Goal: Task Accomplishment & Management: Complete application form

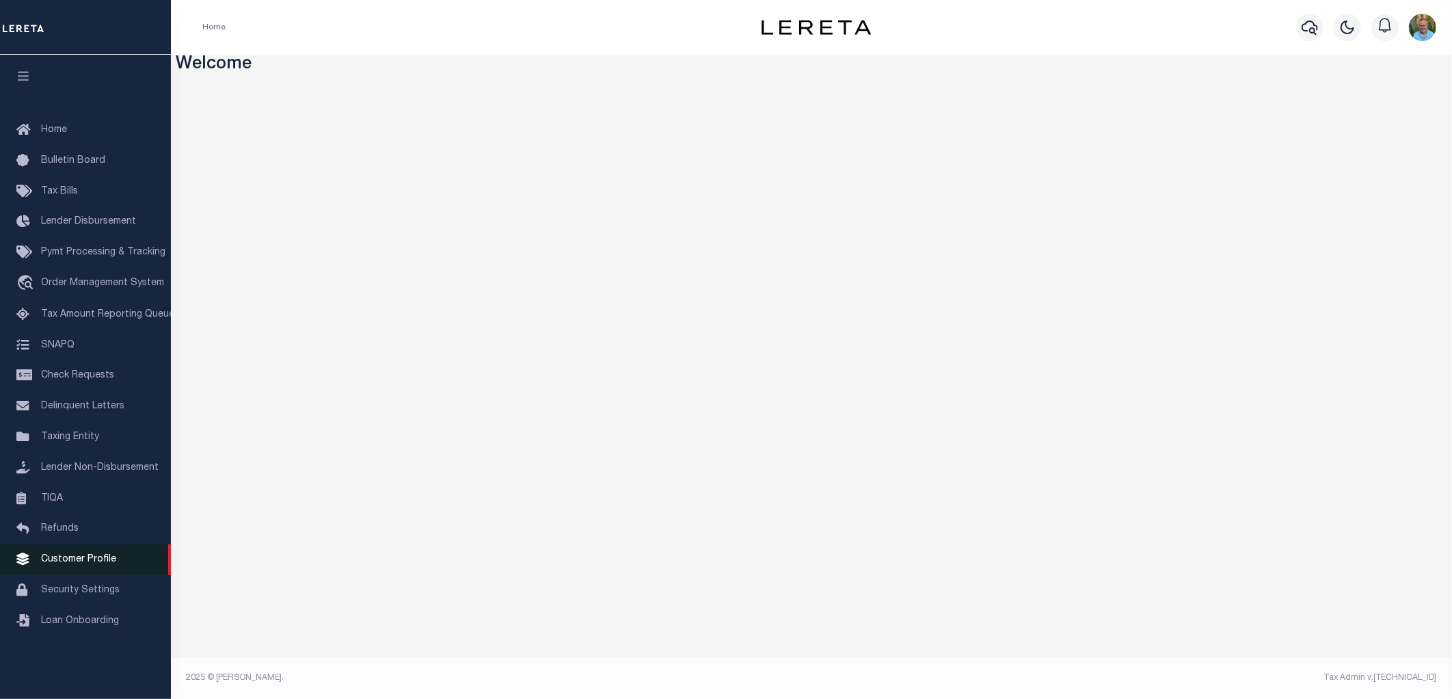
click at [74, 558] on span "Customer Profile" at bounding box center [78, 560] width 75 height 10
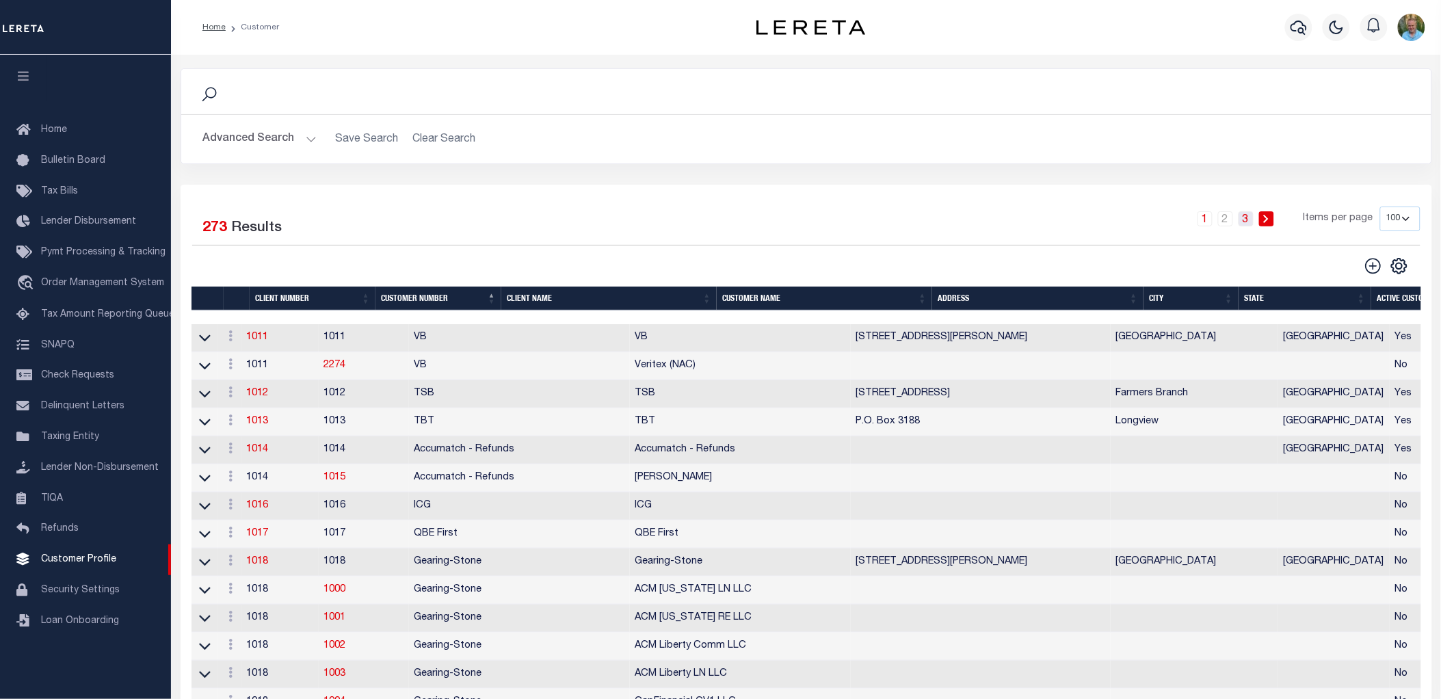
click at [1247, 217] on link "3" at bounding box center [1245, 218] width 15 height 15
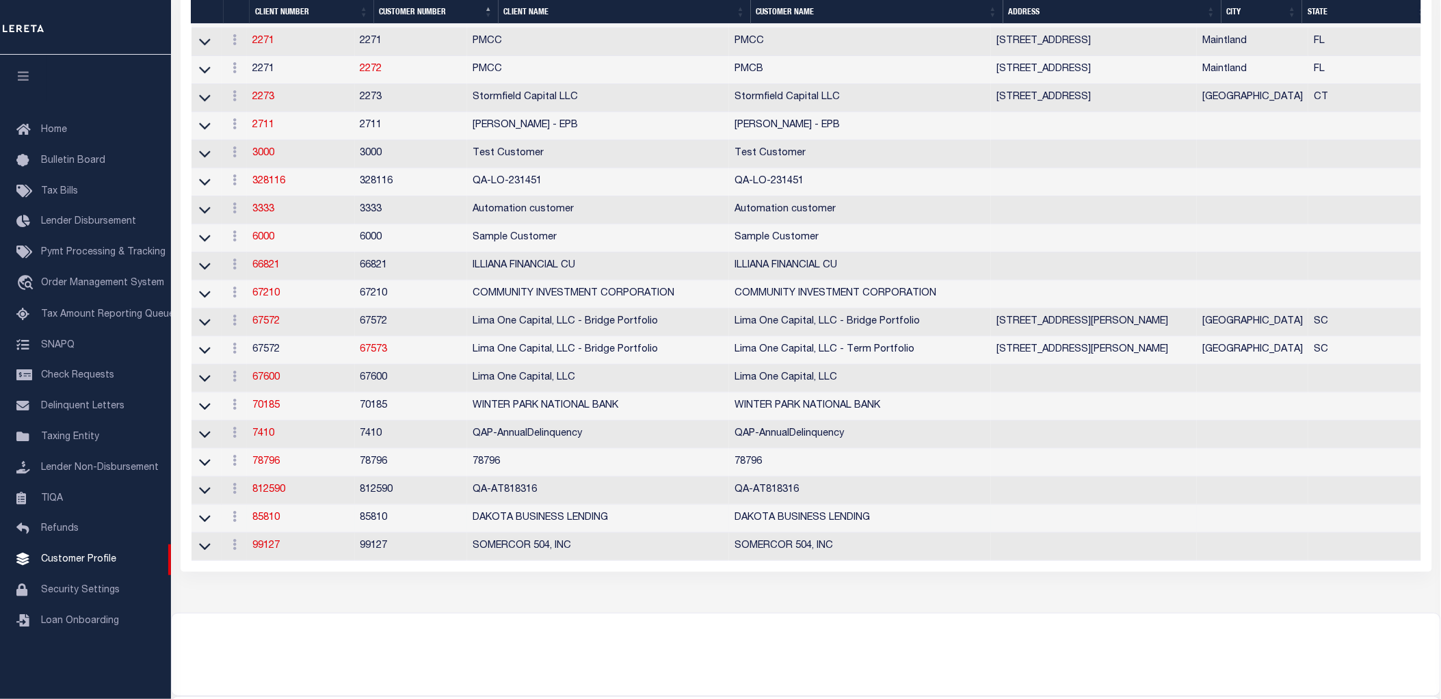
scroll to position [1794, 0]
click at [66, 282] on span "Order Management System" at bounding box center [102, 283] width 123 height 10
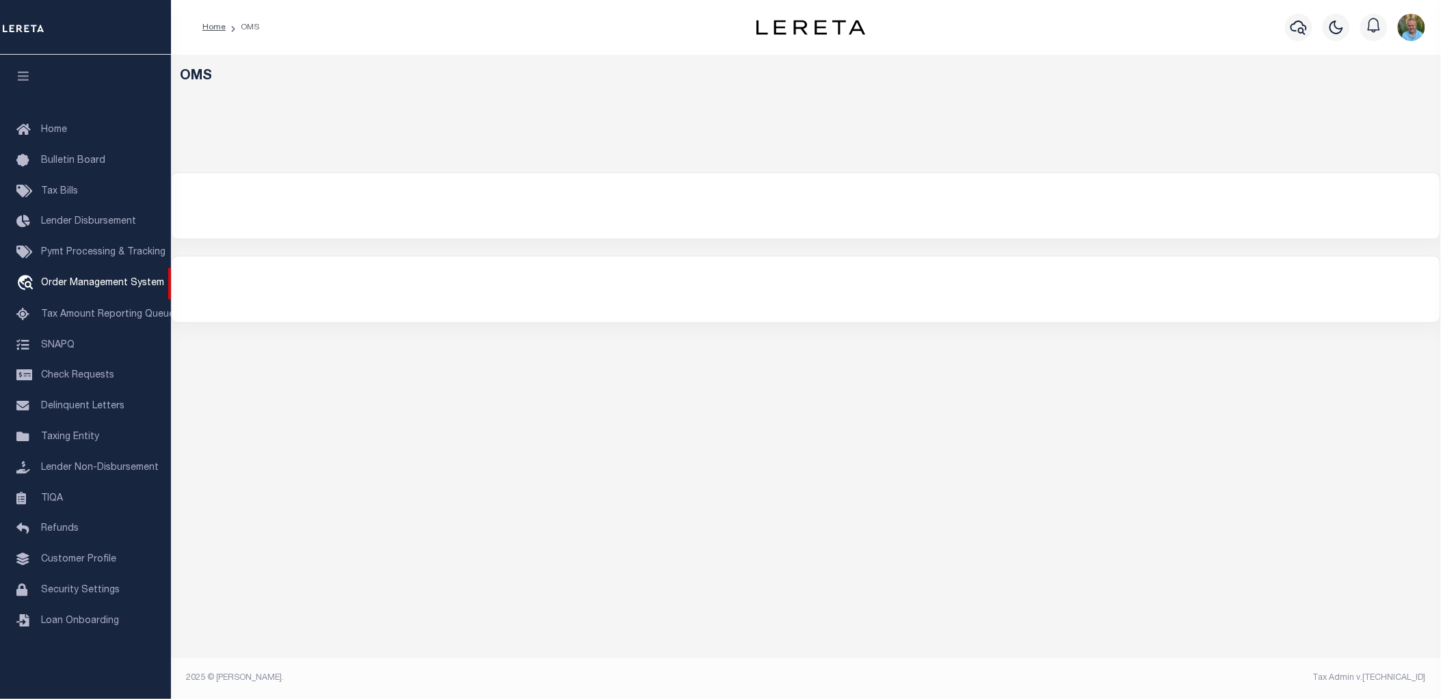
select select "200"
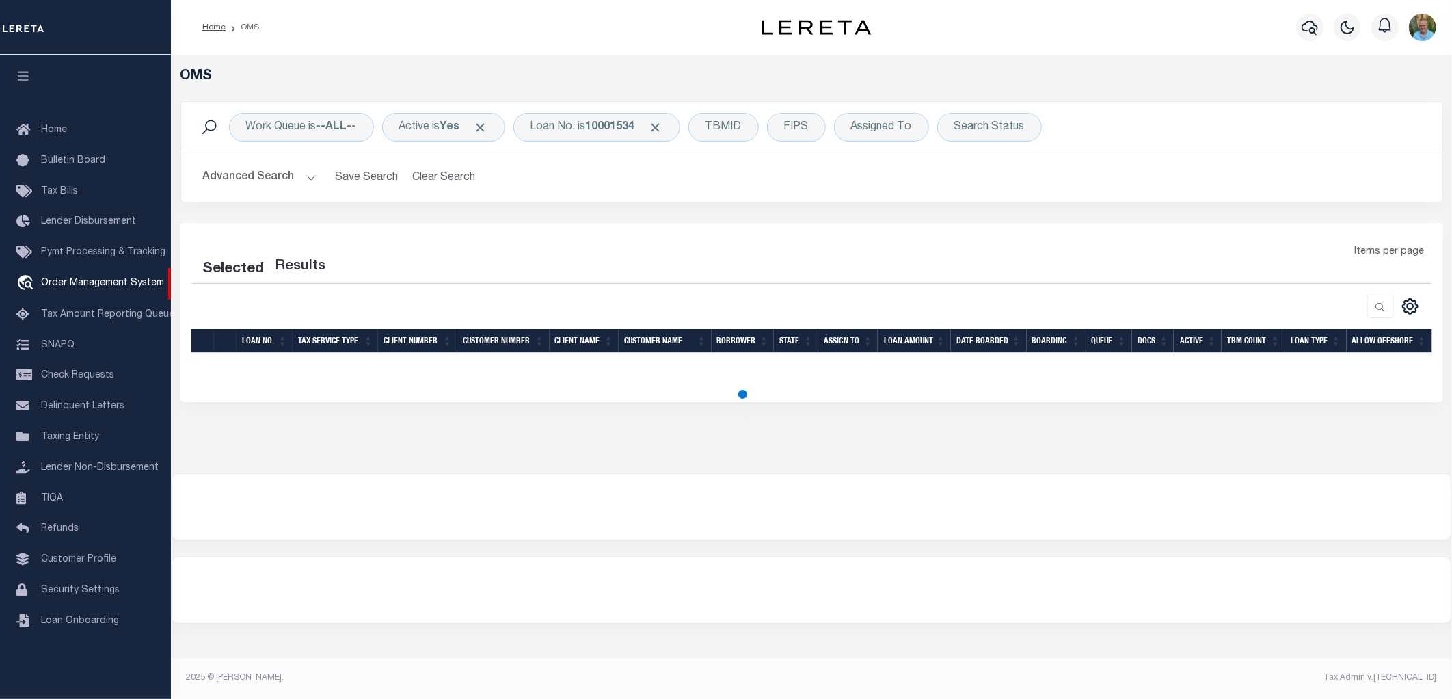
select select "200"
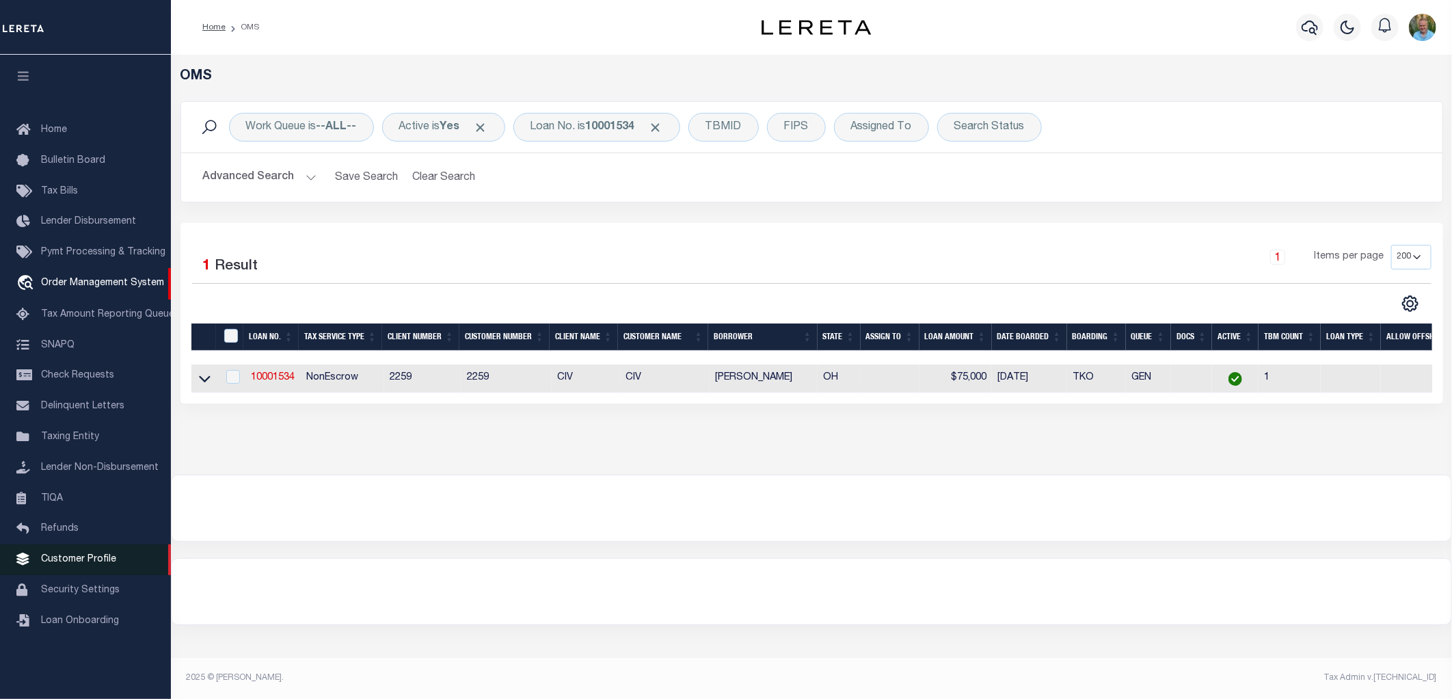
click at [75, 563] on span "Customer Profile" at bounding box center [78, 560] width 75 height 10
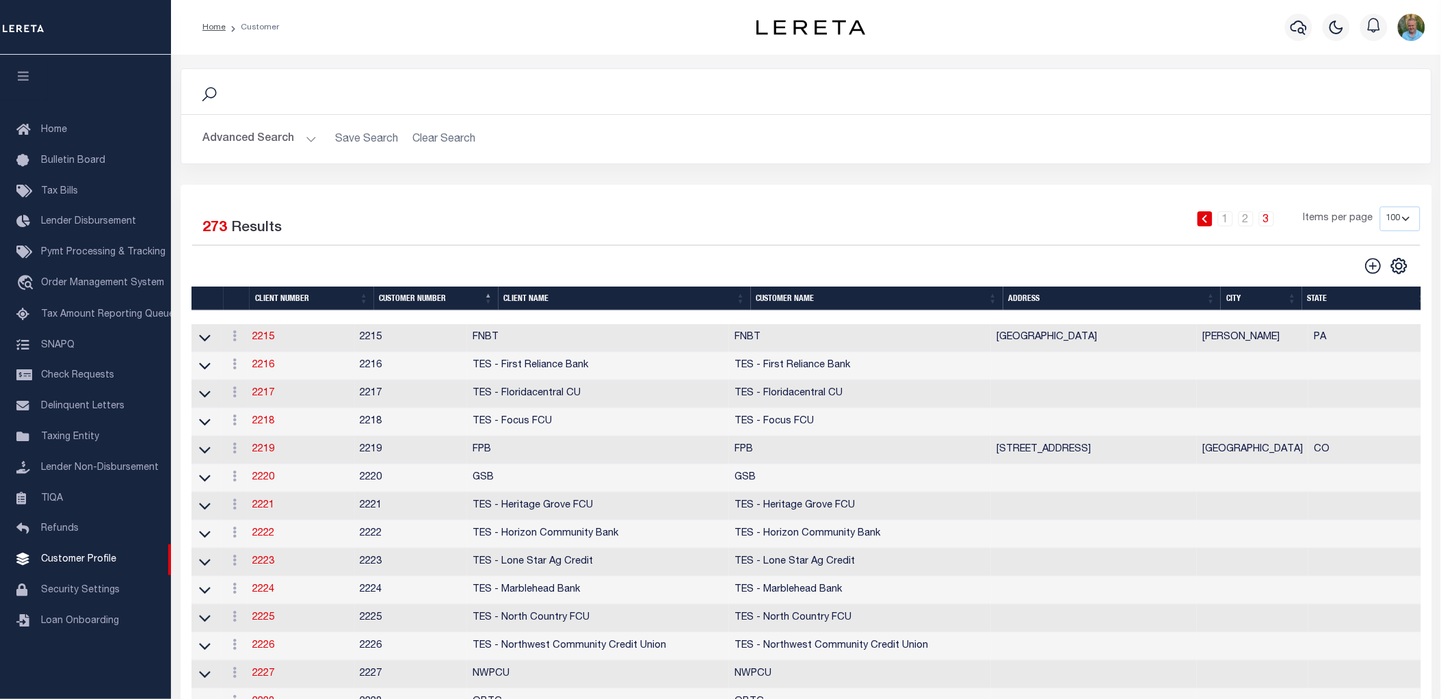
click at [256, 134] on button "Advanced Search" at bounding box center [260, 139] width 114 height 27
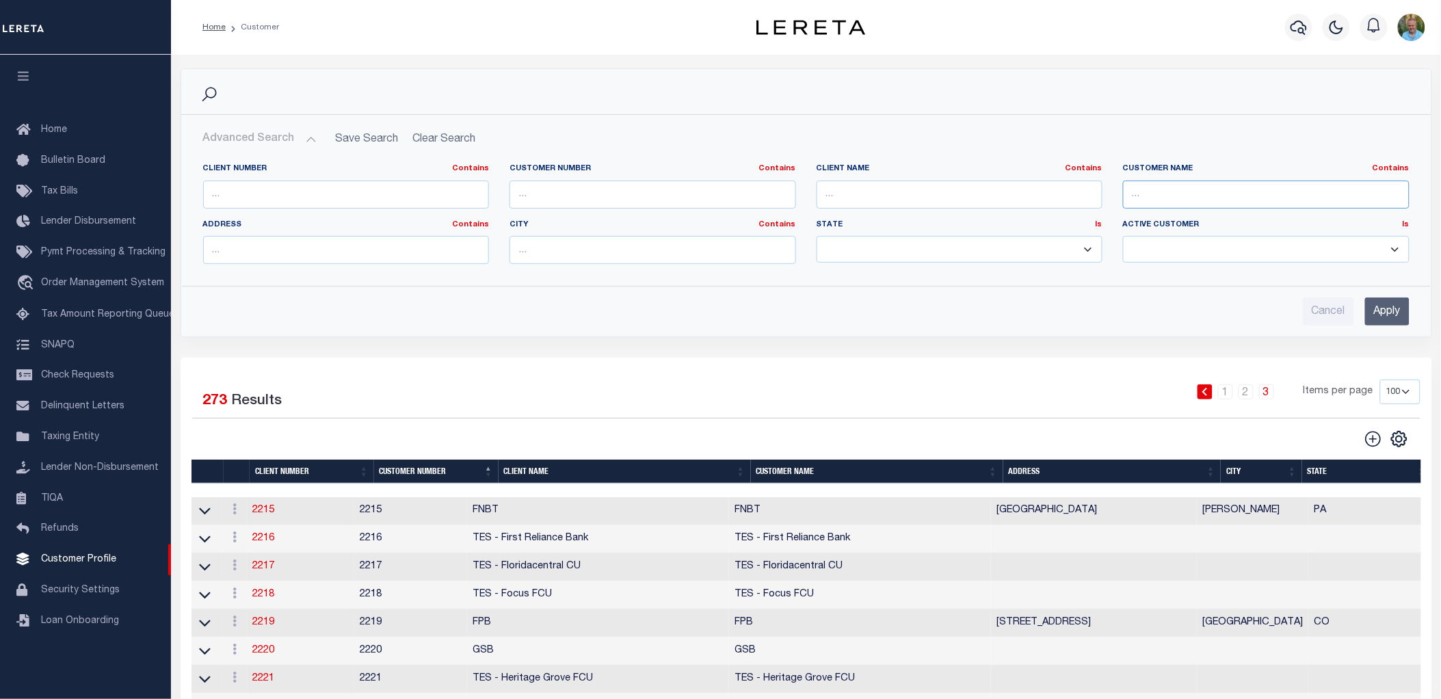
click at [1223, 196] on input "text" at bounding box center [1266, 195] width 287 height 28
type input "lima"
click at [1388, 306] on input "Apply" at bounding box center [1387, 311] width 44 height 28
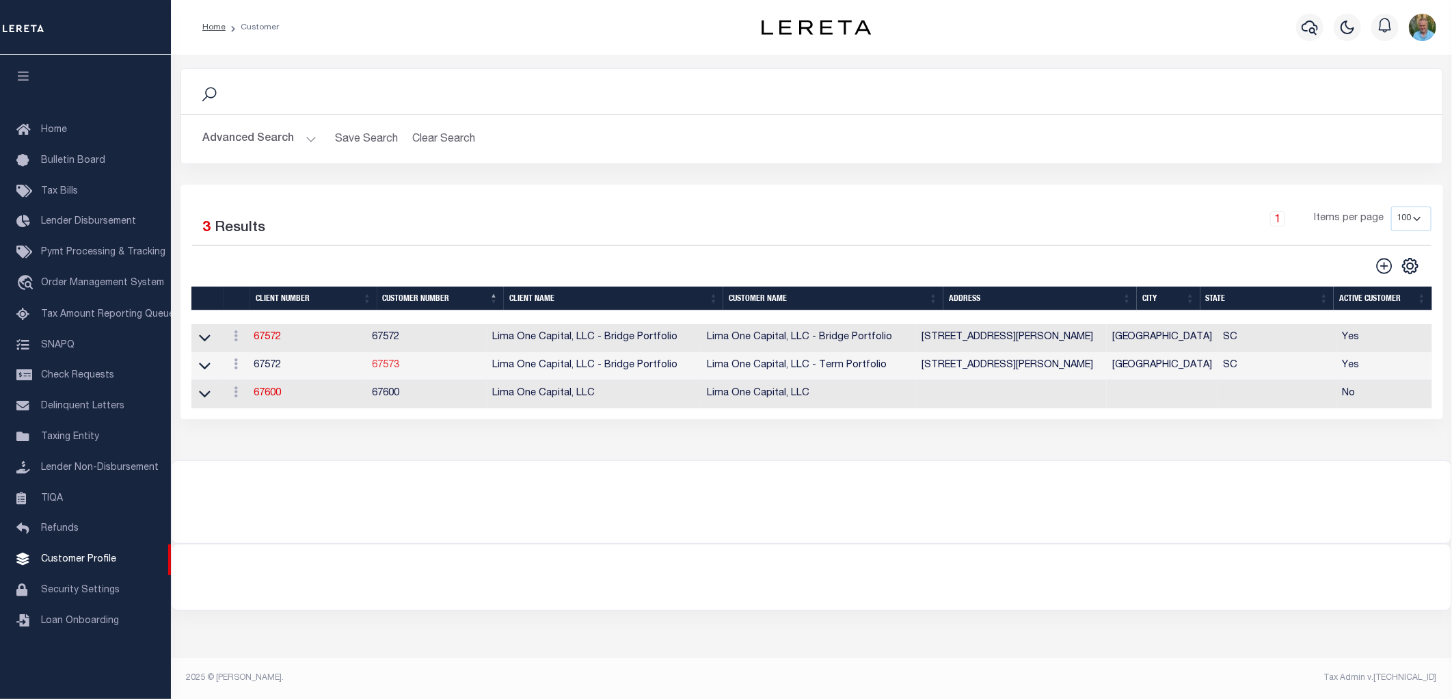
click at [397, 367] on link "67573" at bounding box center [385, 365] width 27 height 10
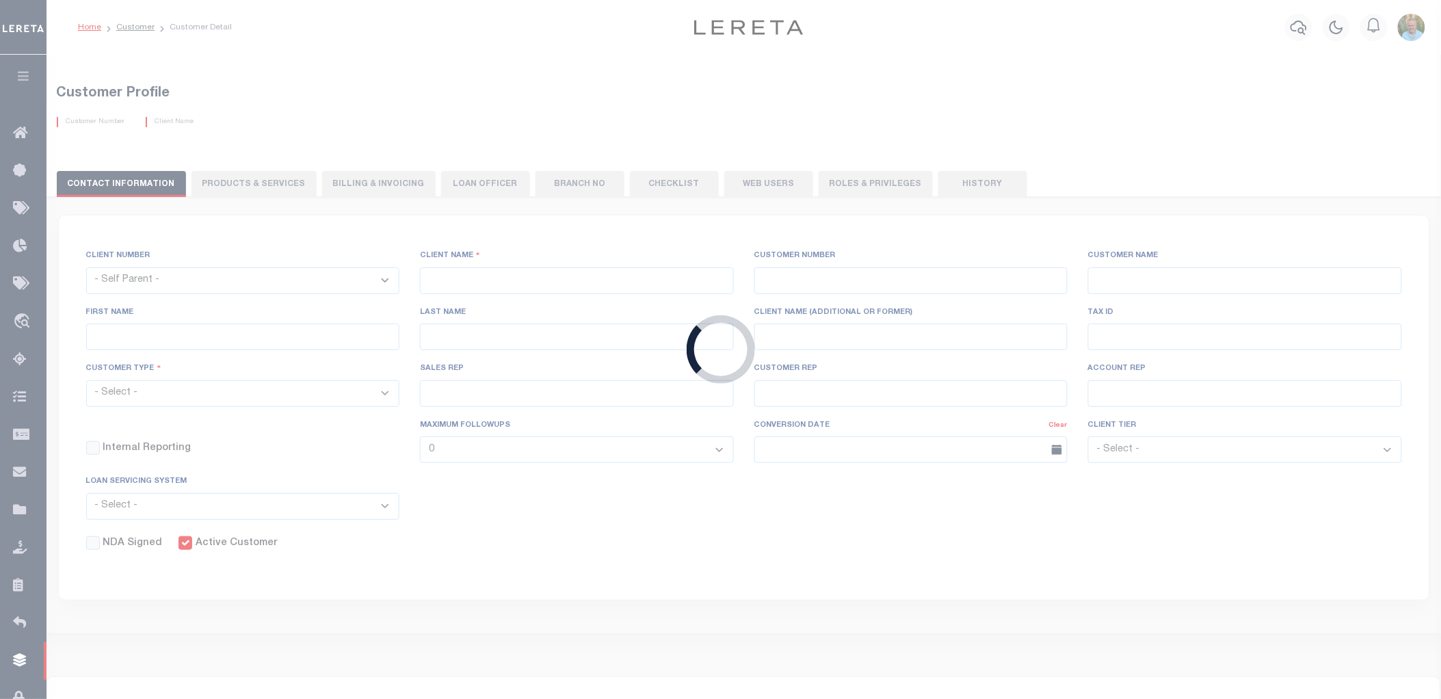
select select "2284"
type input "Lima One Capital, LLC - Bridge Portfolio"
type input "67573"
type input "Lima One Capital, LLC - Term Portfolio"
type input "Dave"
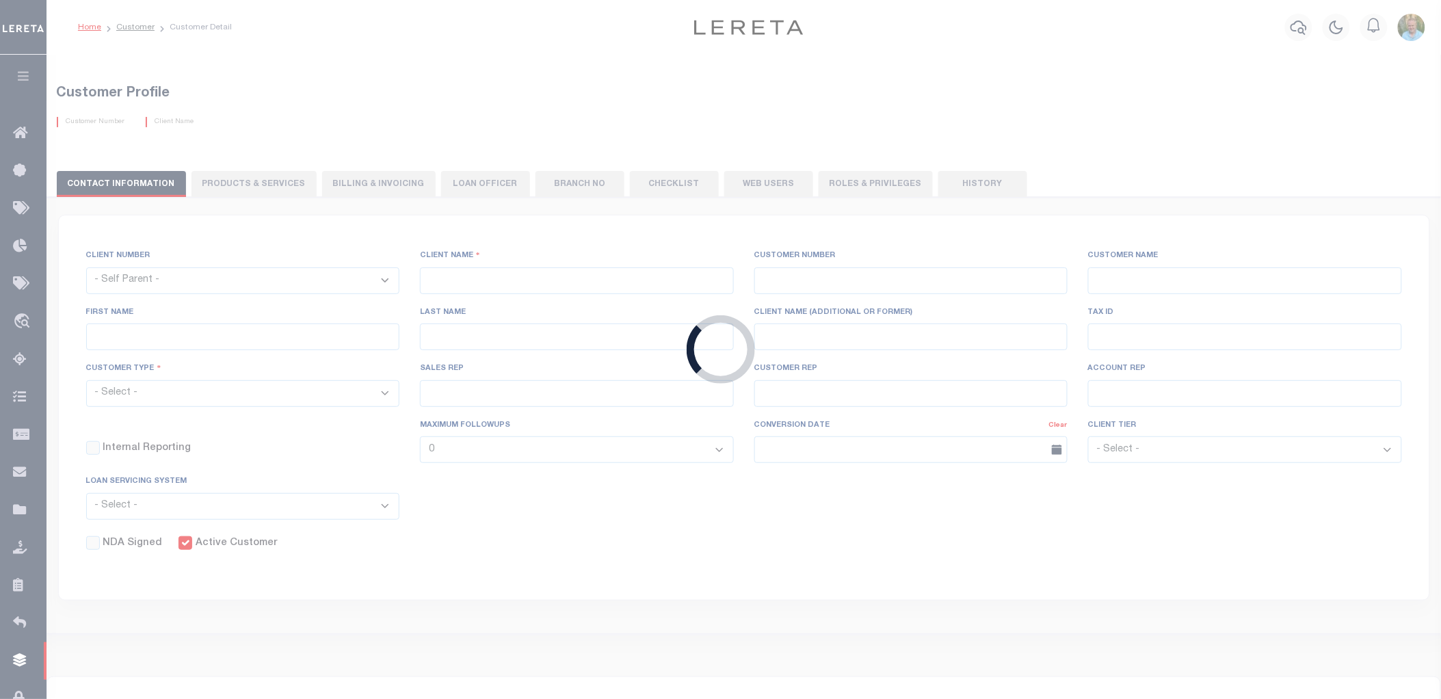
type input "[PERSON_NAME]"
type input "Term Portfolio"
select select "Residential"
type input "Sean Galaise"
type input "Lindy Cloyd"
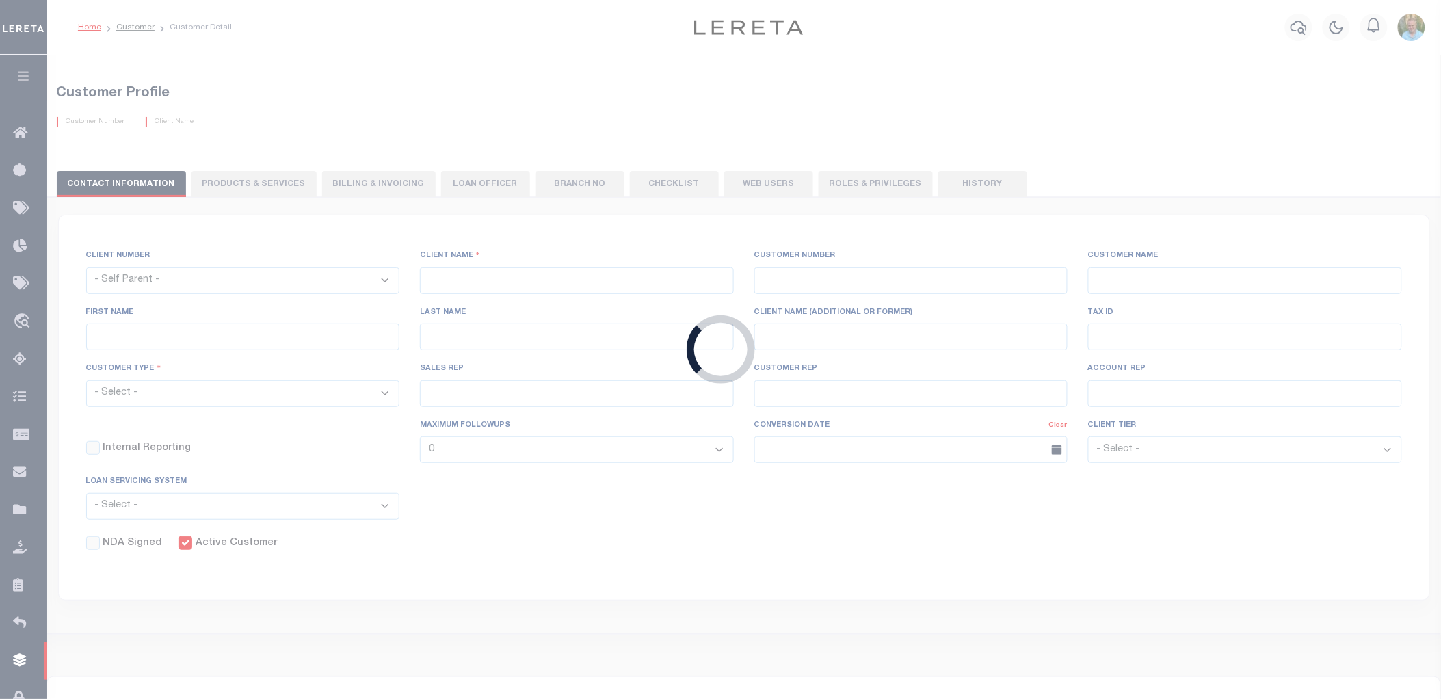
select select "Tier 3"
select select "OTH"
checkbox input "true"
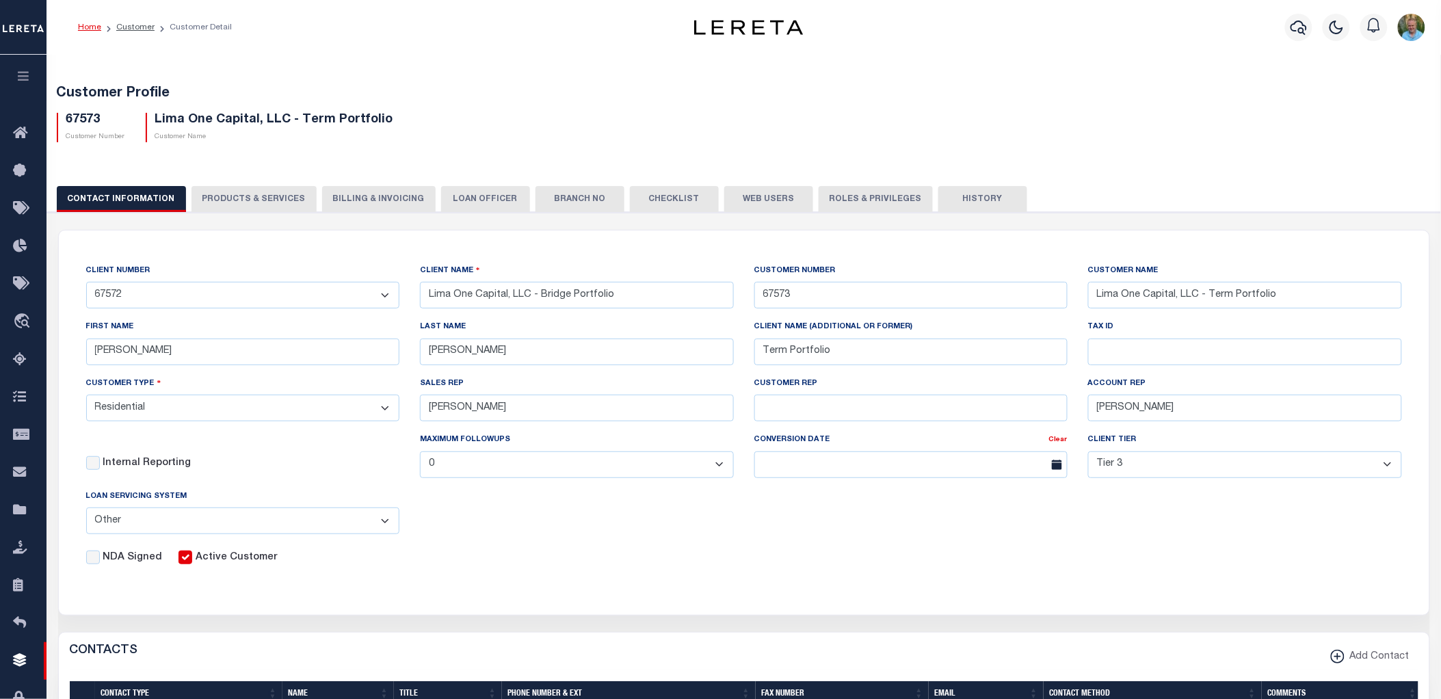
click at [265, 200] on button "PRODUCTS & SERVICES" at bounding box center [253, 199] width 125 height 26
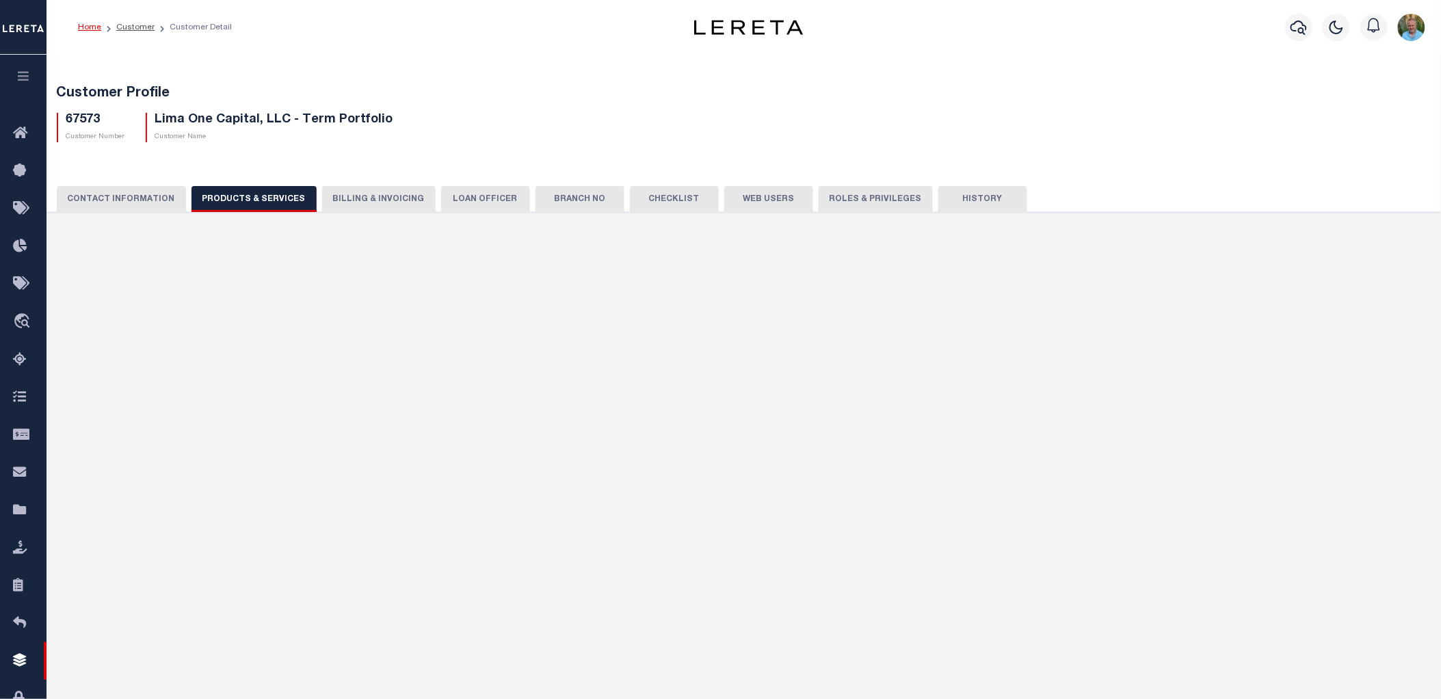
select select "STX"
radio input "true"
checkbox input "true"
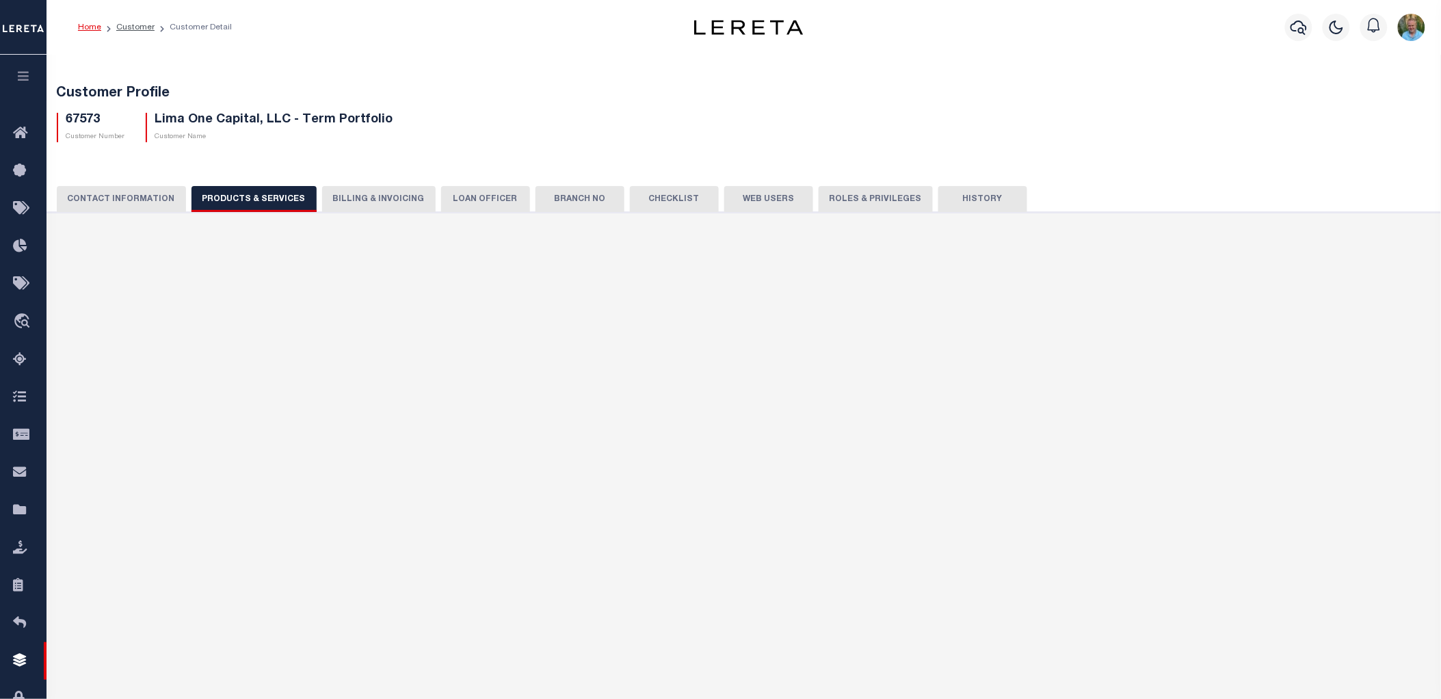
checkbox input "true"
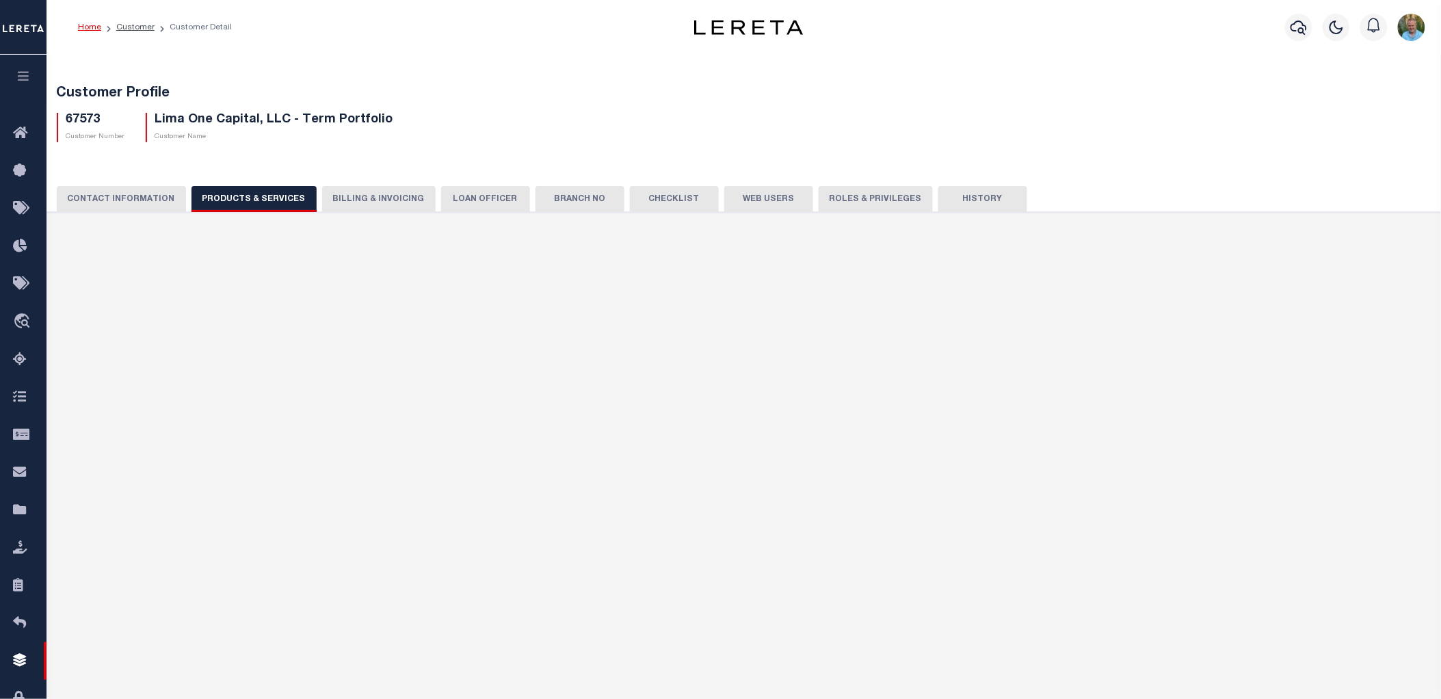
checkbox input "true"
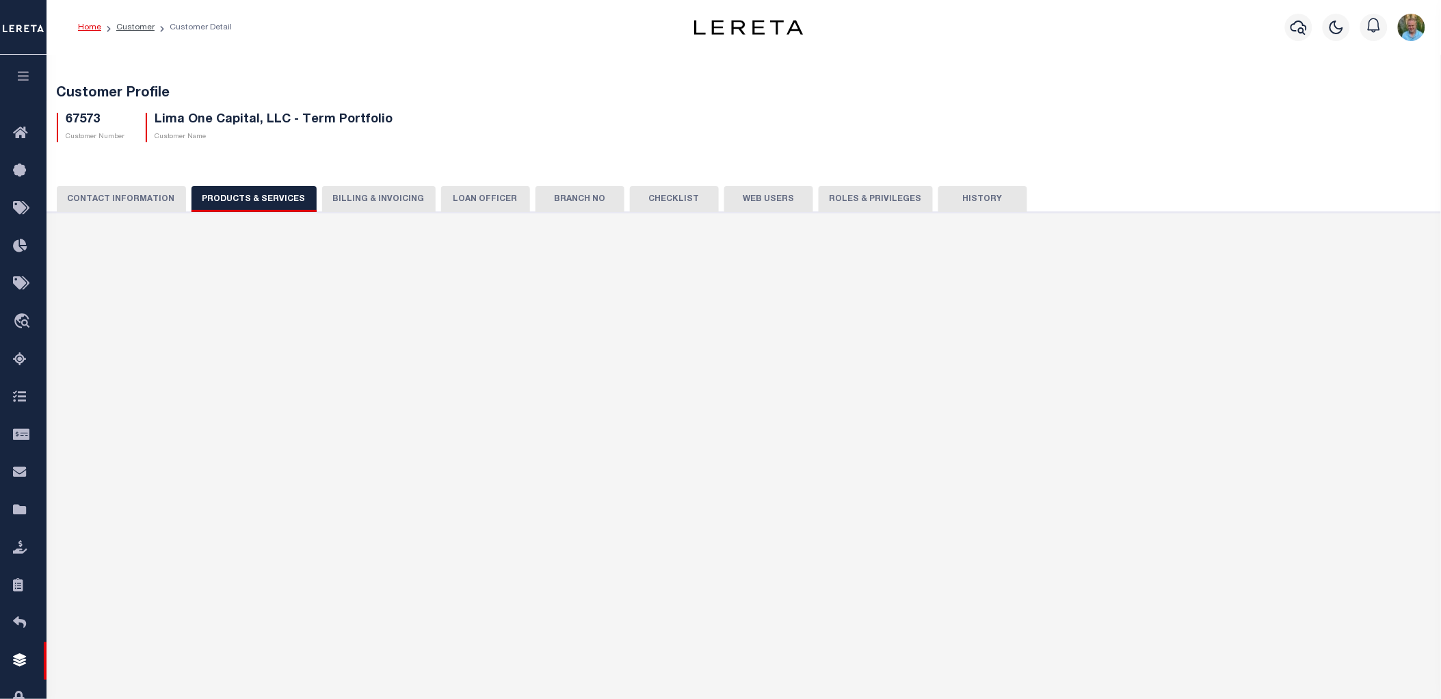
type textarea "Bridge loans held by customer up to 24 months - $45.00 per loan Bridge loans he…"
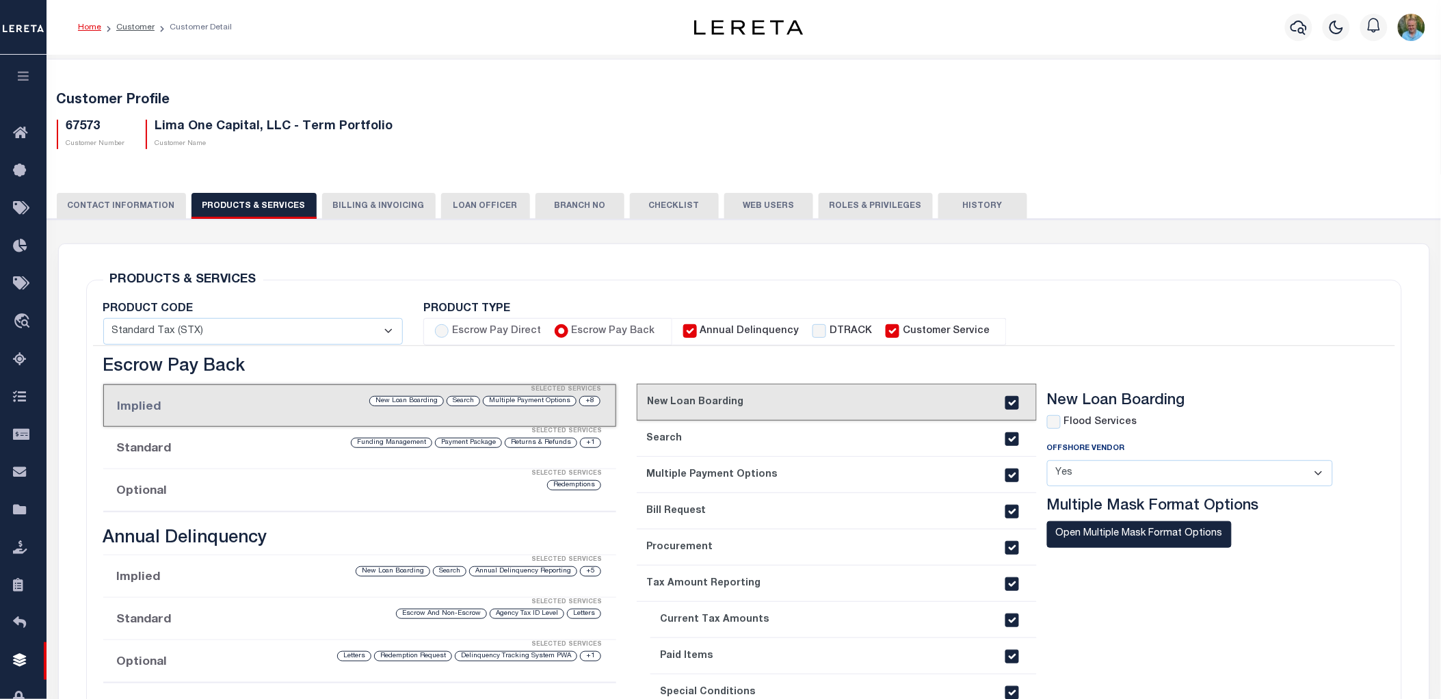
click at [1191, 19] on div "Profile Sign out" at bounding box center [1146, 27] width 568 height 48
click at [1047, 16] on div "Profile Sign out" at bounding box center [1146, 27] width 568 height 48
